Goal: Navigation & Orientation: Find specific page/section

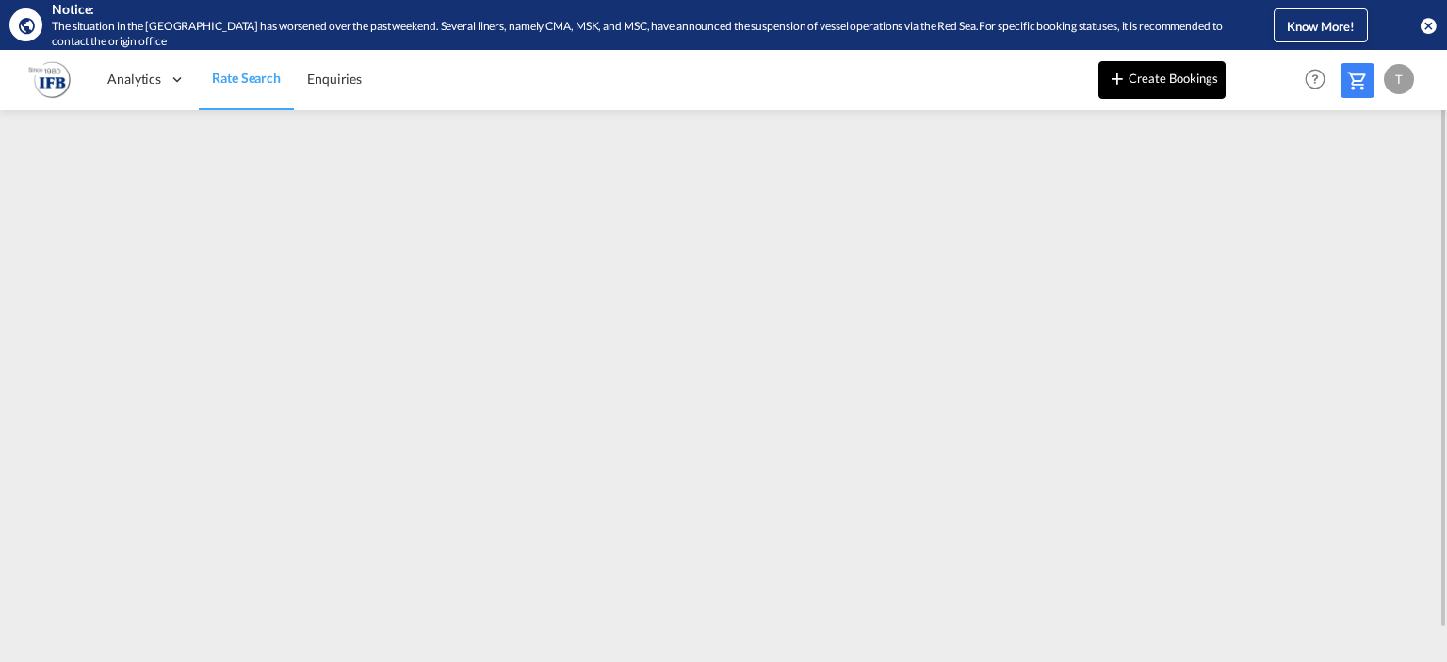
click at [1136, 82] on button "Create Bookings" at bounding box center [1162, 80] width 127 height 38
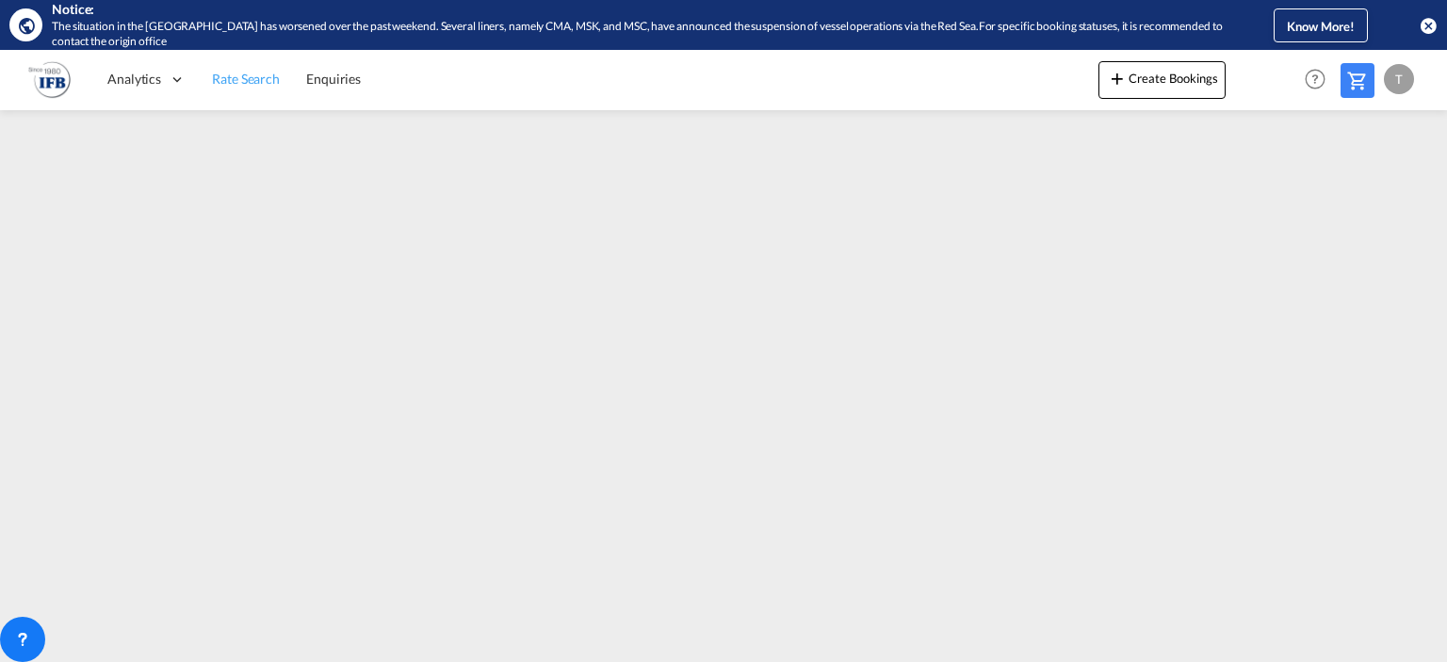
click at [230, 81] on span "Rate Search" at bounding box center [246, 79] width 68 height 16
click at [155, 134] on link "Reports" at bounding box center [188, 140] width 188 height 61
click at [243, 78] on span "Rate Search" at bounding box center [246, 79] width 68 height 16
